Goal: Transaction & Acquisition: Purchase product/service

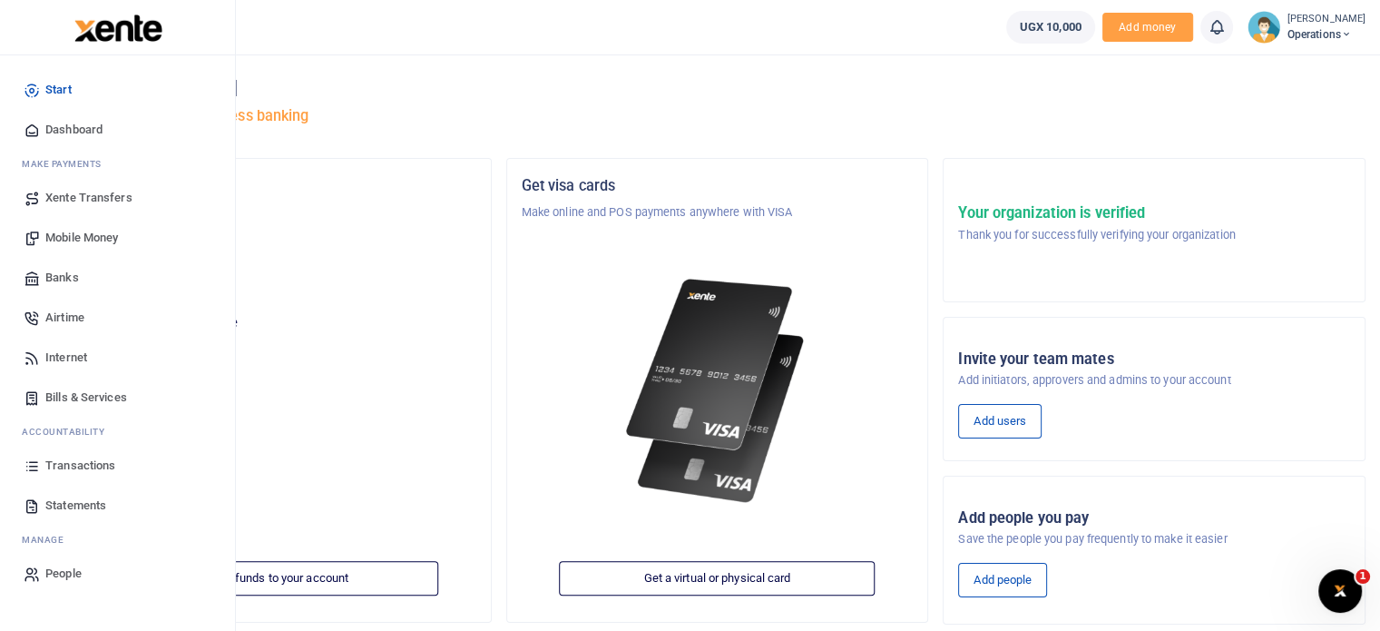
click at [117, 402] on span "Bills & Services" at bounding box center [86, 397] width 82 height 18
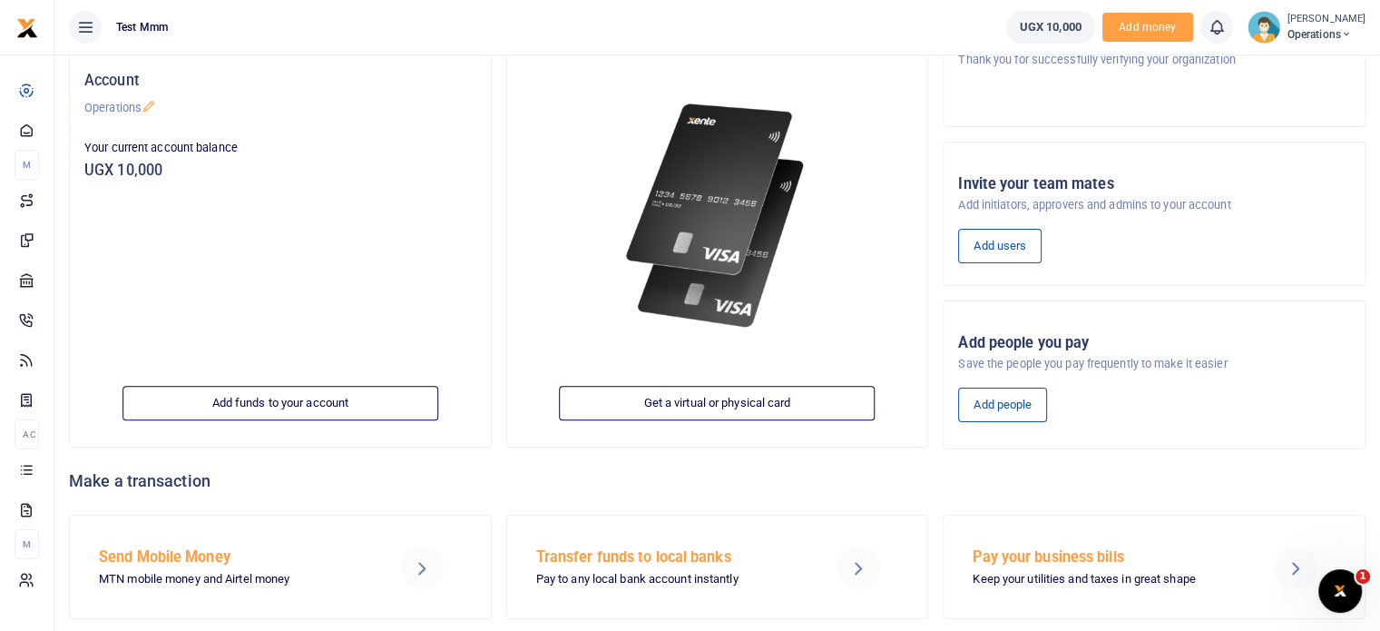
scroll to position [221, 0]
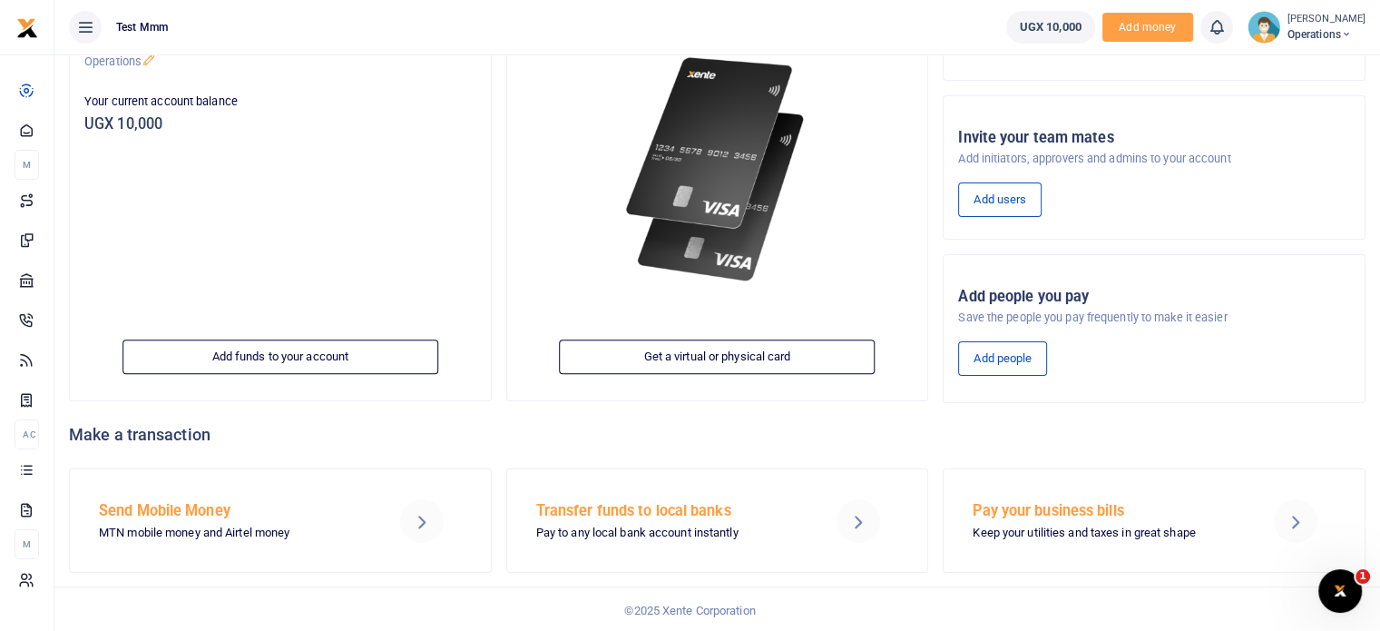
click at [1063, 24] on span "UGX 10,000" at bounding box center [1051, 27] width 62 height 18
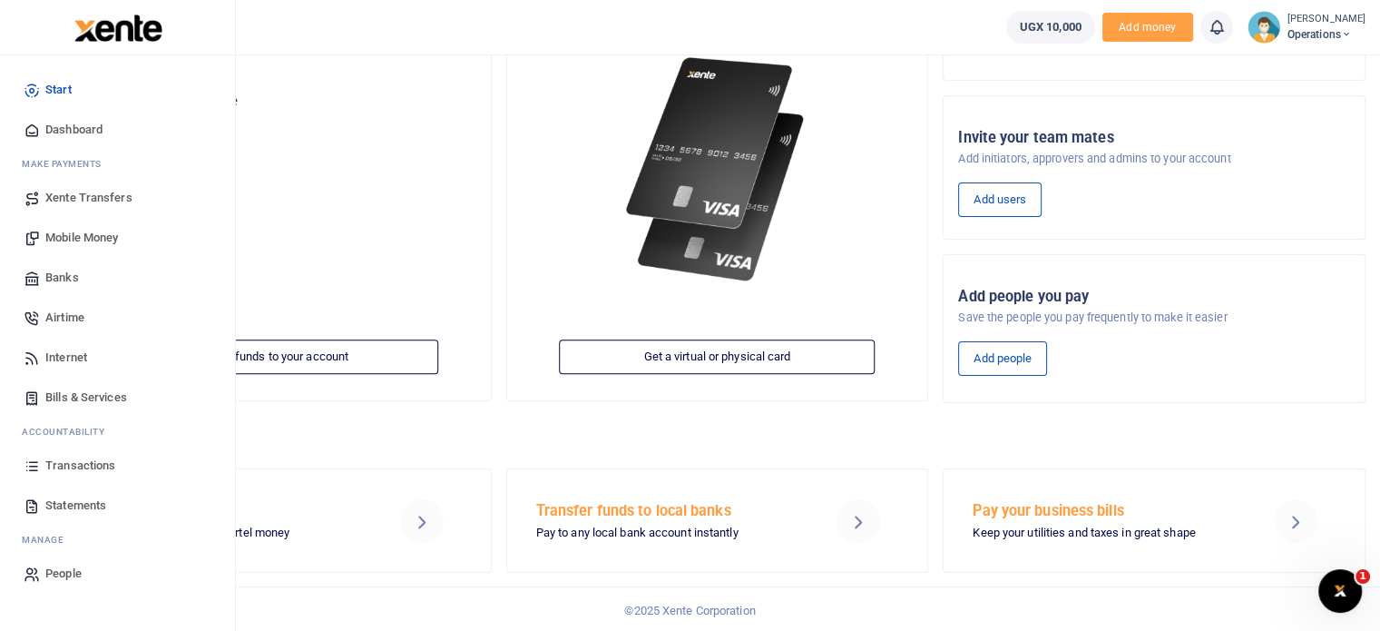
click at [73, 395] on span "Bills & Services" at bounding box center [86, 397] width 82 height 18
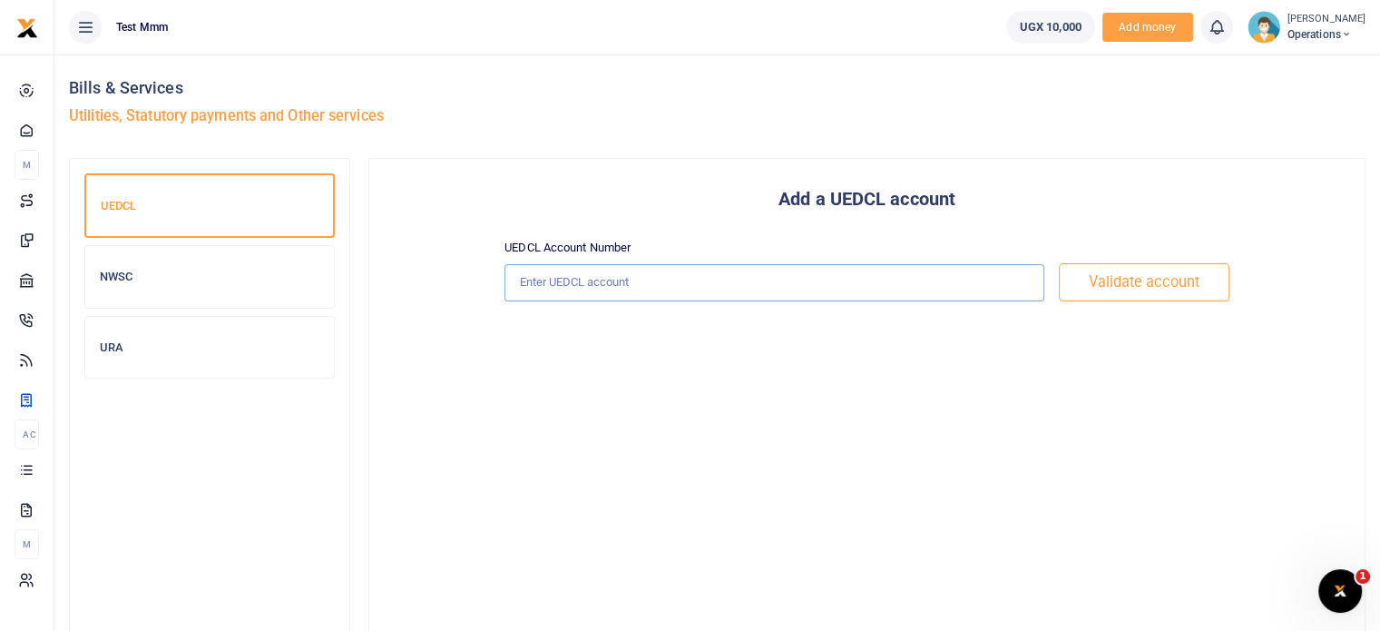
click at [556, 282] on input "text" at bounding box center [774, 282] width 540 height 37
paste input "14333877893"
type input "14333877893"
click at [1145, 293] on button "Validate account" at bounding box center [1144, 282] width 171 height 38
click at [270, 404] on div "UEDCL NWSC URA" at bounding box center [209, 449] width 250 height 553
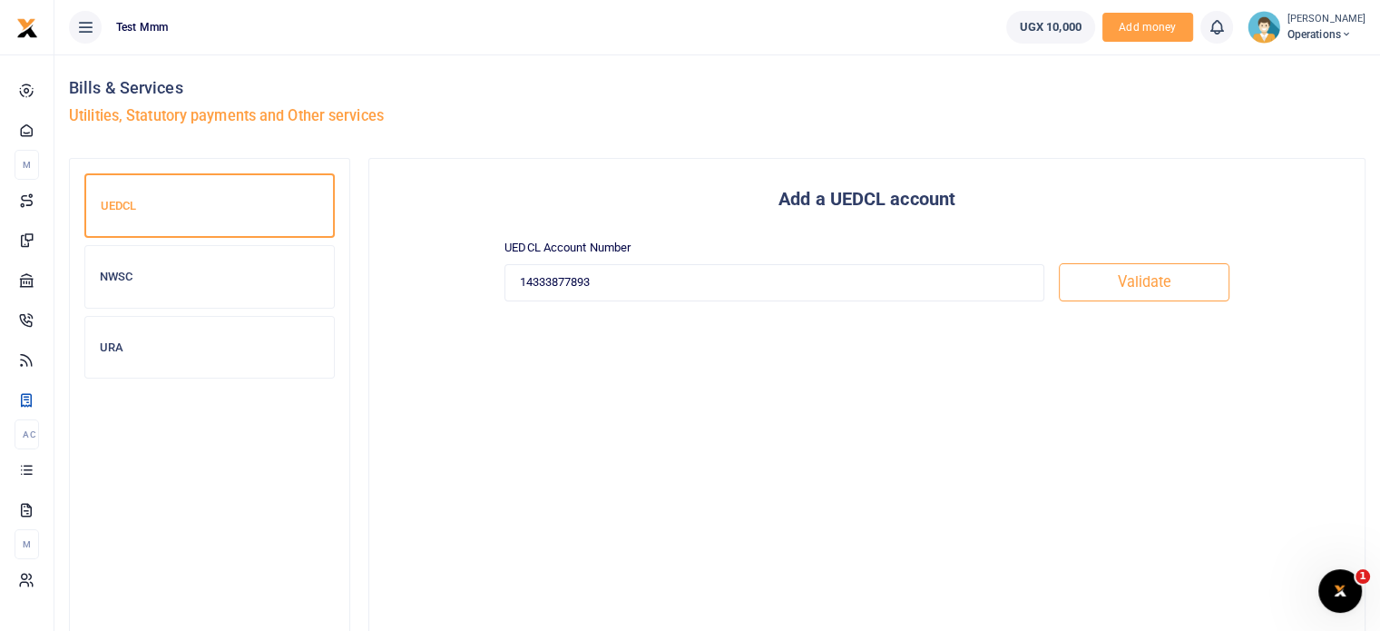
click at [131, 308] on link "NWSC" at bounding box center [209, 280] width 250 height 71
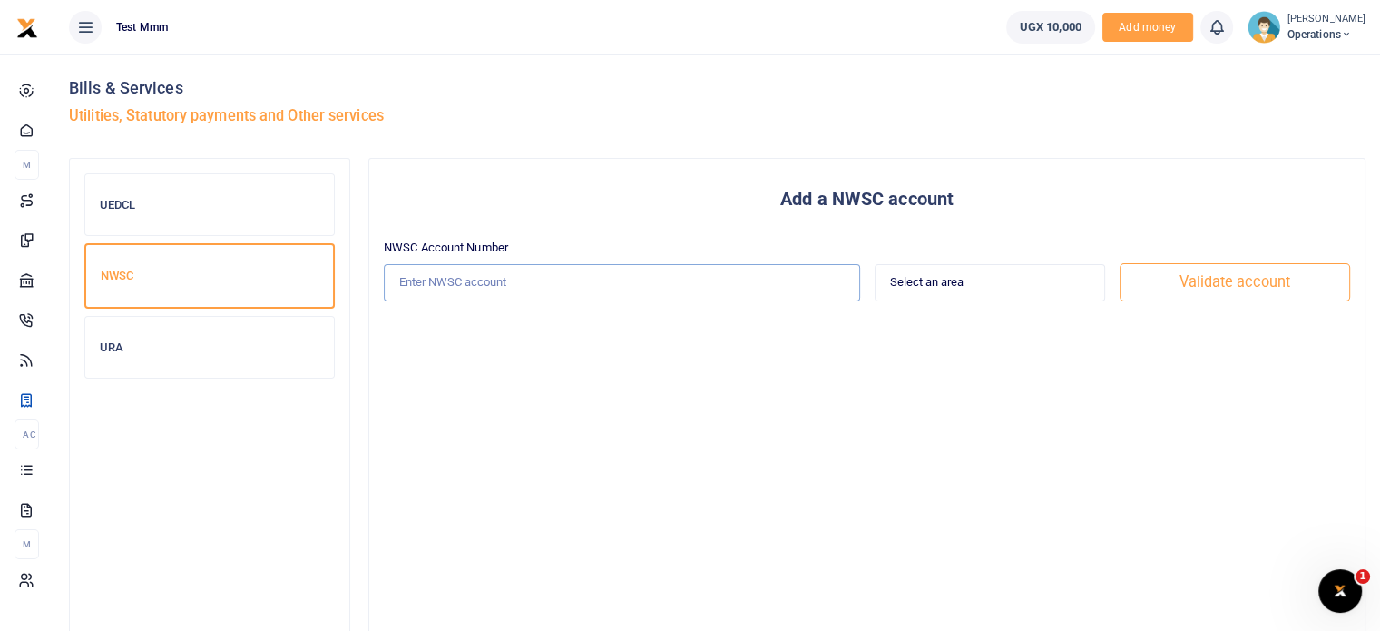
click at [523, 291] on input "text" at bounding box center [622, 282] width 476 height 37
type input "21280466"
click at [971, 293] on select "Select an area Kampala Iganga Jinja Lugazi Others" at bounding box center [990, 282] width 230 height 37
select select "KAMPALA"
click at [875, 264] on select "Select an area Kampala Iganga Jinja Lugazi Others" at bounding box center [990, 282] width 230 height 37
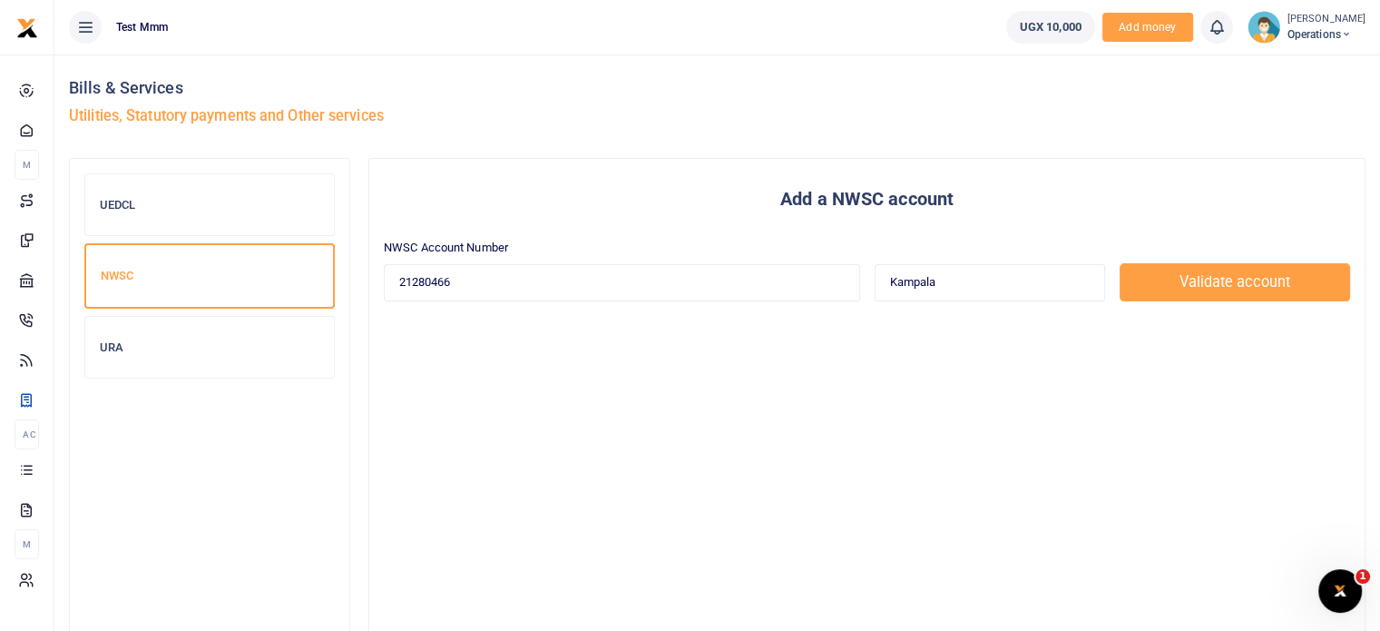
click at [1187, 300] on button "Validate account" at bounding box center [1234, 282] width 230 height 38
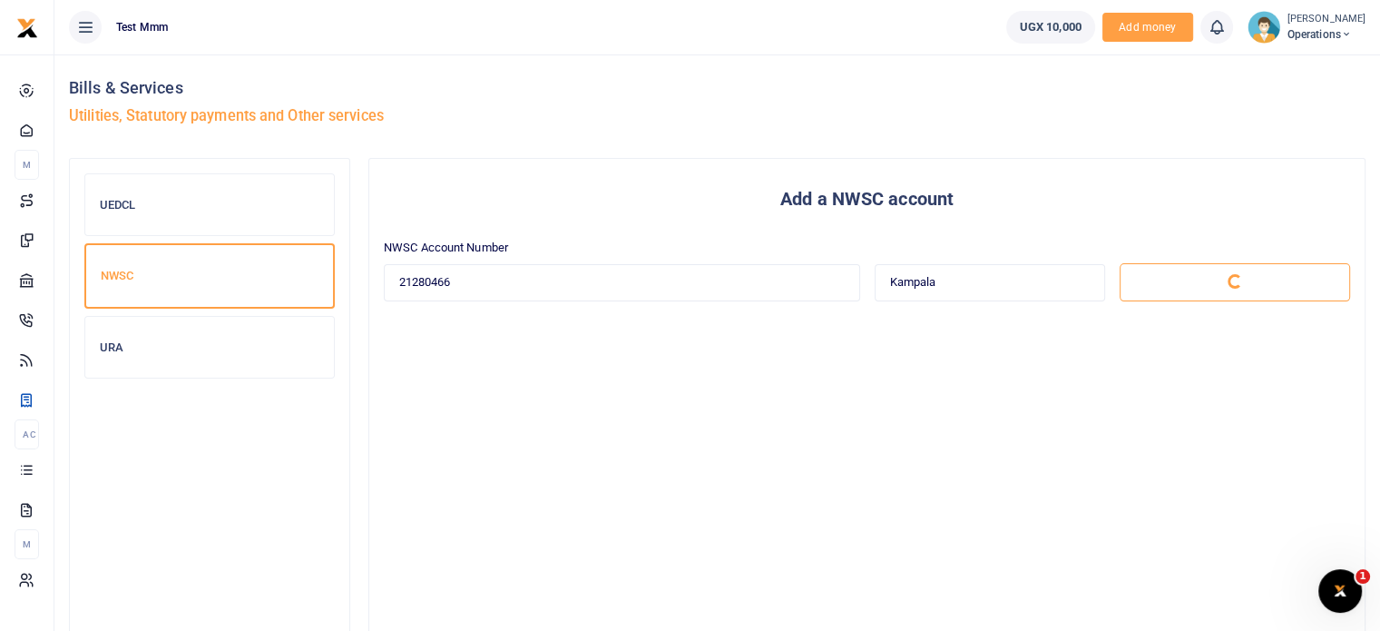
drag, startPoint x: 596, startPoint y: 248, endPoint x: 425, endPoint y: 276, distance: 172.9
click at [408, 276] on div "NWSC Account Number 21280466 Select an area Kampala Iganga Jinja Lugazi Others" at bounding box center [867, 271] width 966 height 64
drag, startPoint x: 525, startPoint y: 283, endPoint x: 313, endPoint y: 282, distance: 212.3
click at [313, 282] on div "UEDCL NWSC URA Add a NWSC account NWSC Account Number 21280466 Jinja" at bounding box center [717, 459] width 1311 height 602
